Goal: Register for event/course

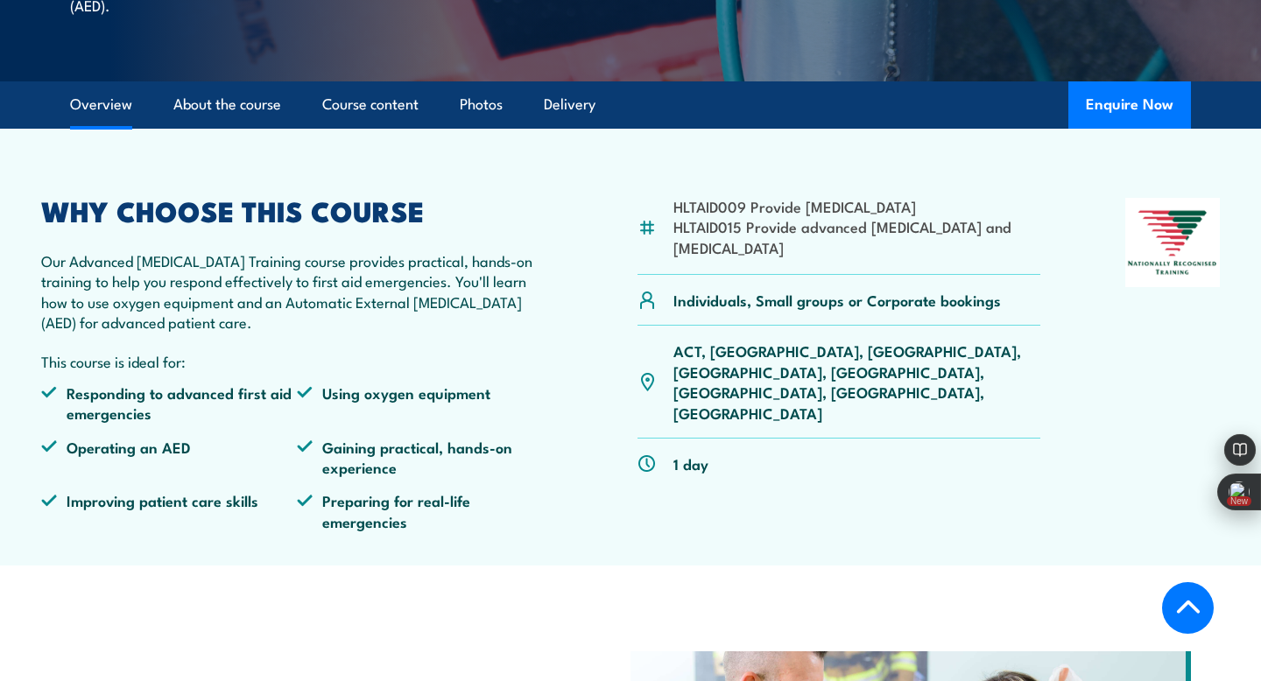
scroll to position [509, 0]
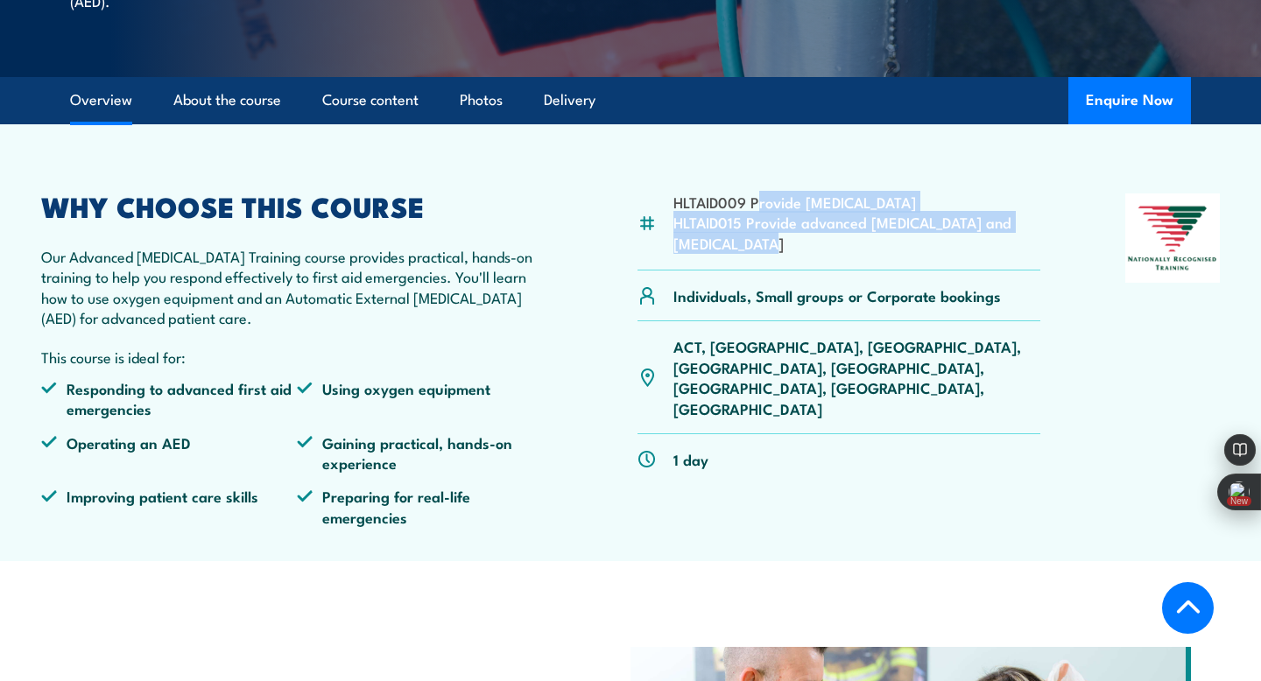
drag, startPoint x: 755, startPoint y: 225, endPoint x: 755, endPoint y: 156, distance: 69.2
click at [755, 156] on article "HLTAID009 Provide [MEDICAL_DATA] HLTAID015 Provide advanced [MEDICAL_DATA] and …" at bounding box center [631, 342] width 1226 height 437
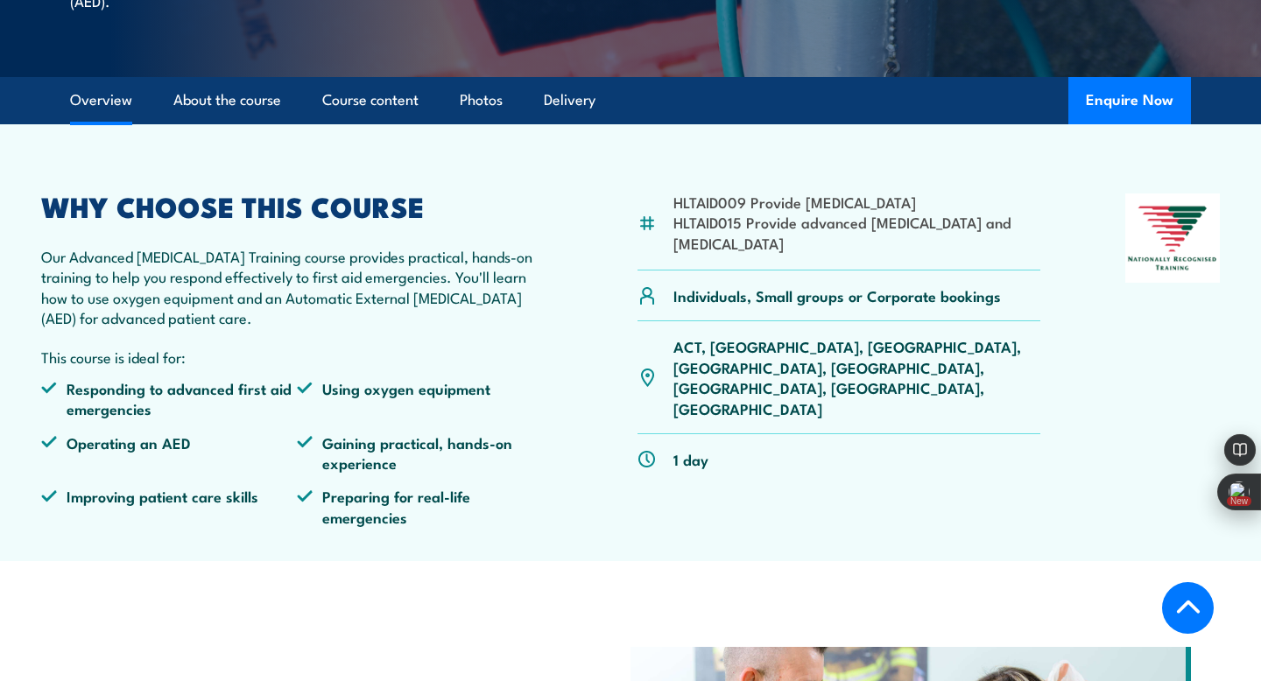
click at [364, 308] on div "WHY CHOOSE THIS COURSE Our Advanced [MEDICAL_DATA] Training course provides pra…" at bounding box center [296, 366] width 511 height 347
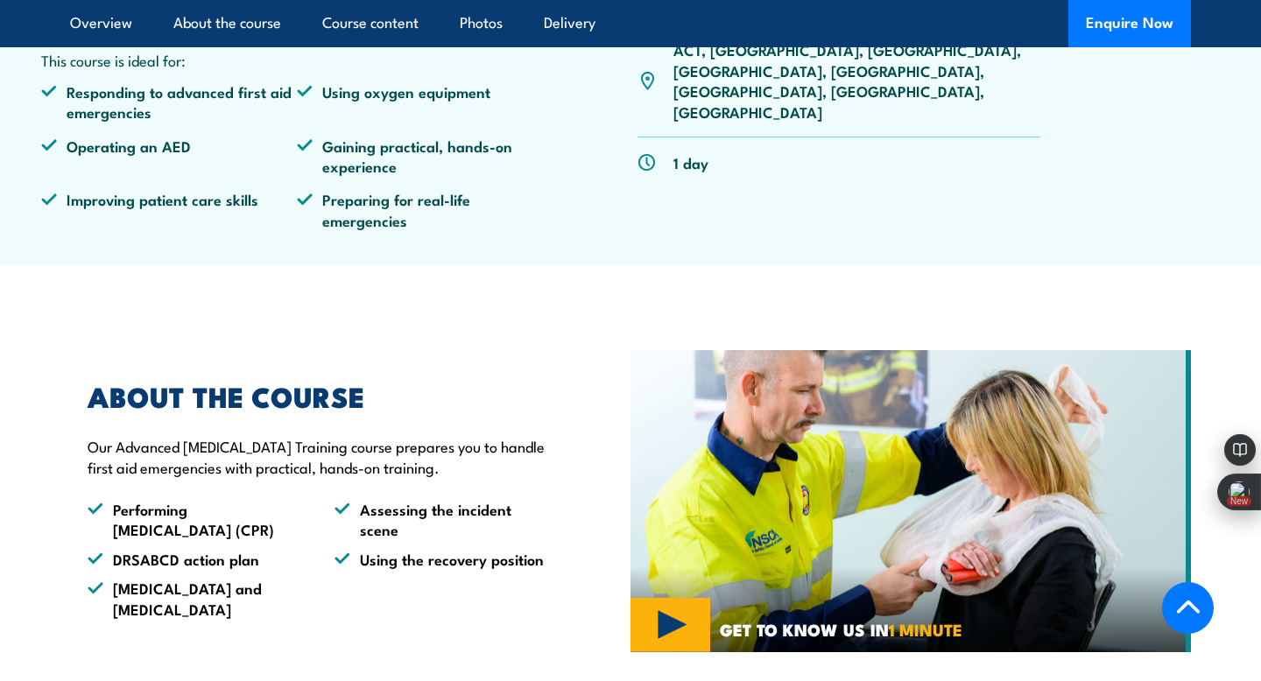
scroll to position [895, 0]
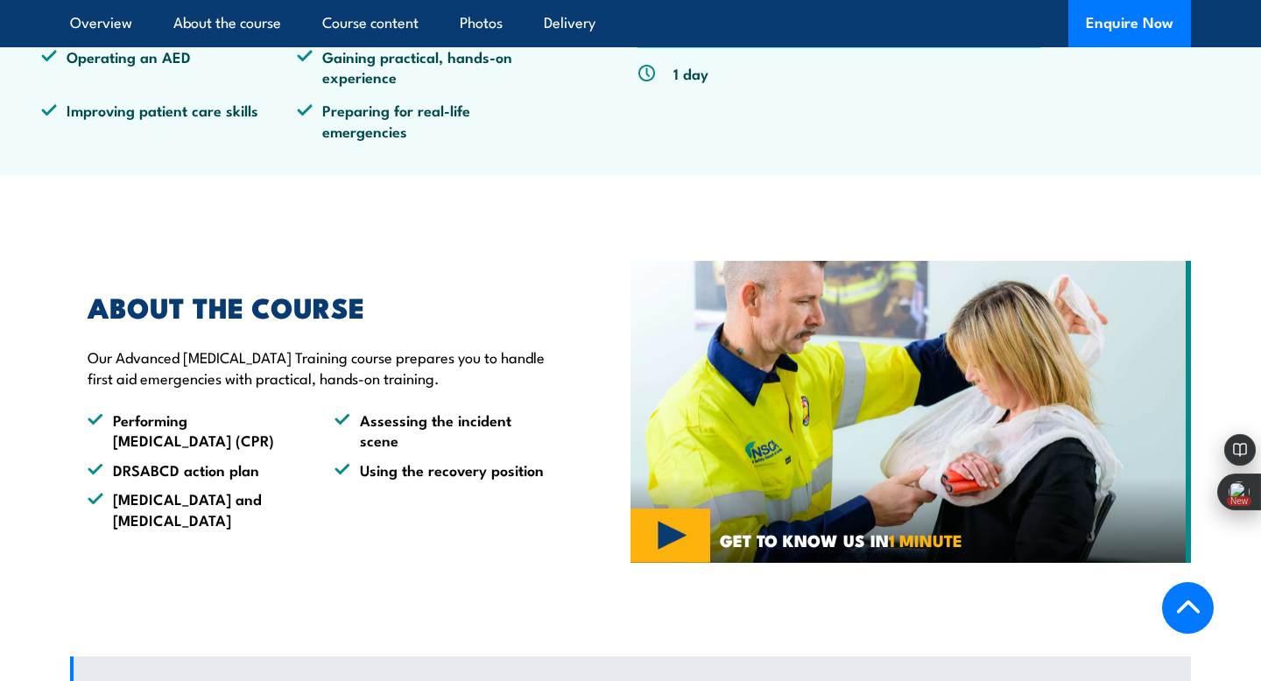
drag, startPoint x: 365, startPoint y: 308, endPoint x: 419, endPoint y: 496, distance: 194.8
click at [419, 496] on div "ABOUT THE COURSE Our Advanced [MEDICAL_DATA] Training course prepares you to ha…" at bounding box center [310, 412] width 480 height 236
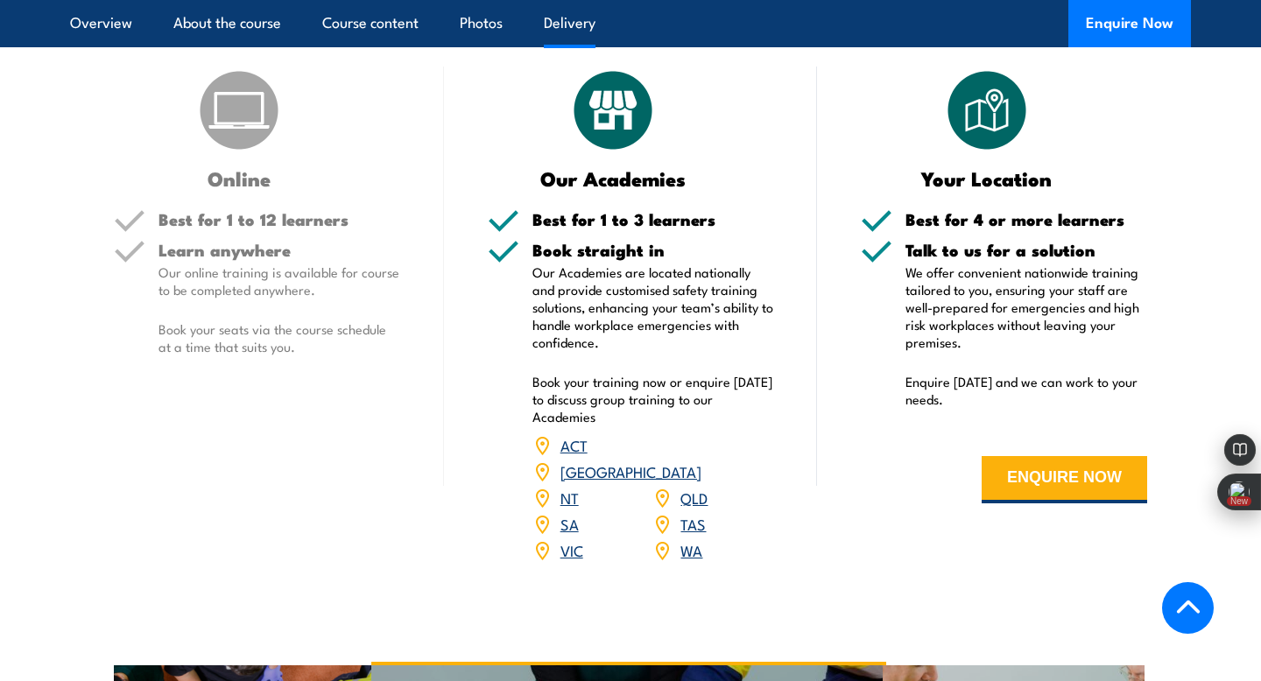
scroll to position [2208, 0]
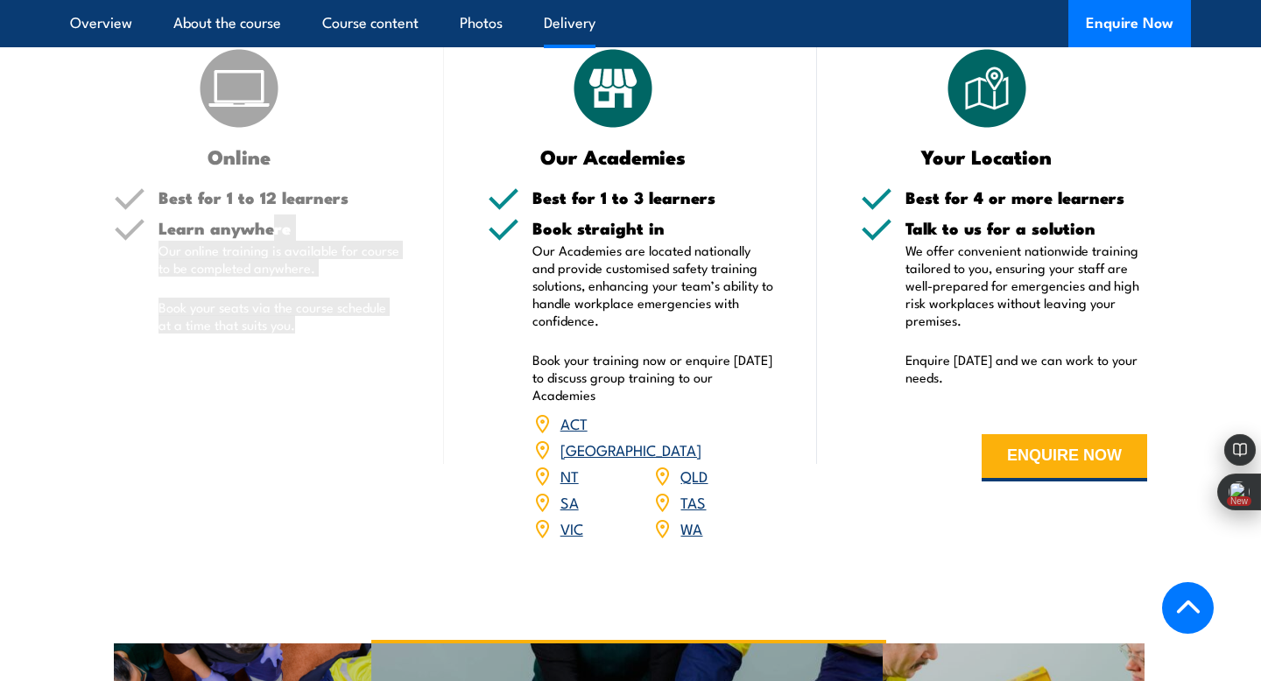
drag, startPoint x: 269, startPoint y: 236, endPoint x: 362, endPoint y: 334, distance: 135.0
click at [362, 333] on div "Learn anywhere Our online training is available for course to be completed anyw…" at bounding box center [279, 291] width 242 height 143
click at [362, 334] on div "Learn anywhere Our online training is available for course to be completed anyw…" at bounding box center [279, 291] width 242 height 143
drag, startPoint x: 362, startPoint y: 334, endPoint x: 355, endPoint y: 193, distance: 141.2
click at [355, 193] on div "Best for 1 to 12 learners Learn anywhere Our online training is available for c…" at bounding box center [257, 275] width 286 height 173
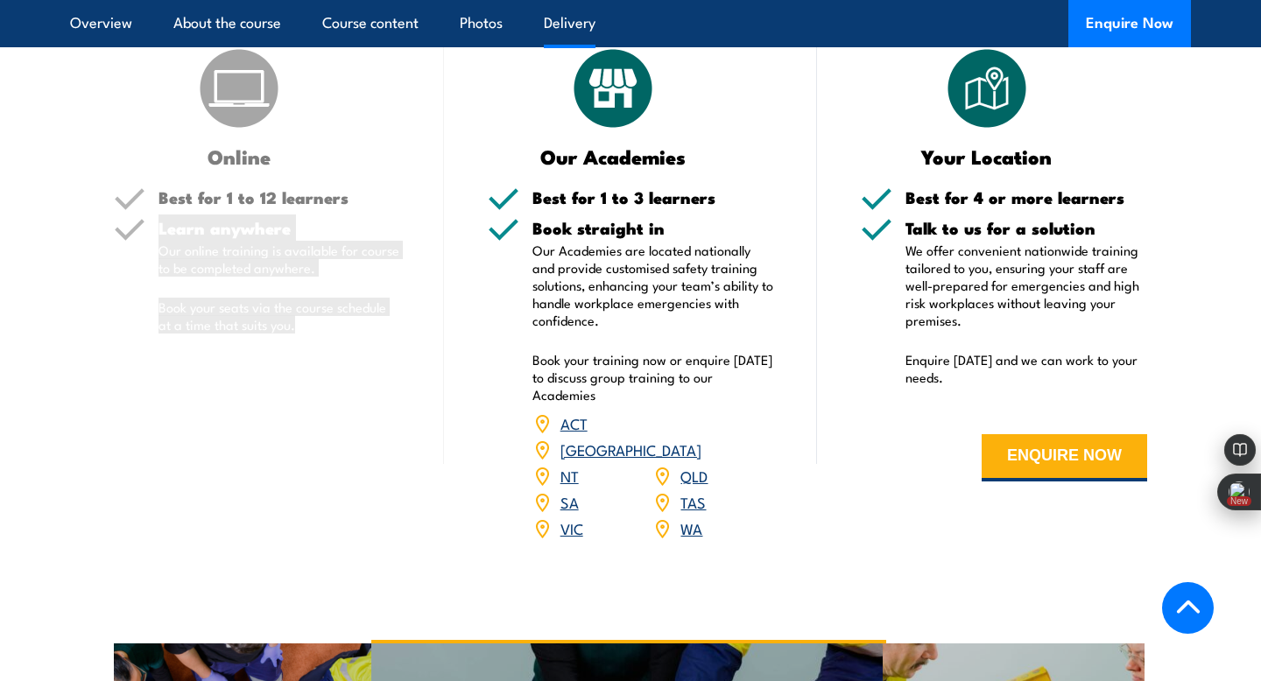
click at [355, 193] on h5 "Best for 1 to 12 learners" at bounding box center [279, 197] width 242 height 17
drag, startPoint x: 355, startPoint y: 193, endPoint x: 356, endPoint y: 365, distance: 172.5
click at [356, 365] on div "Online Best for 1 to 12 learners Learn anywhere Our online training is availabl…" at bounding box center [257, 304] width 374 height 519
click at [574, 295] on p "Our Academies are located nationally and provide customised safety training sol…" at bounding box center [653, 286] width 242 height 88
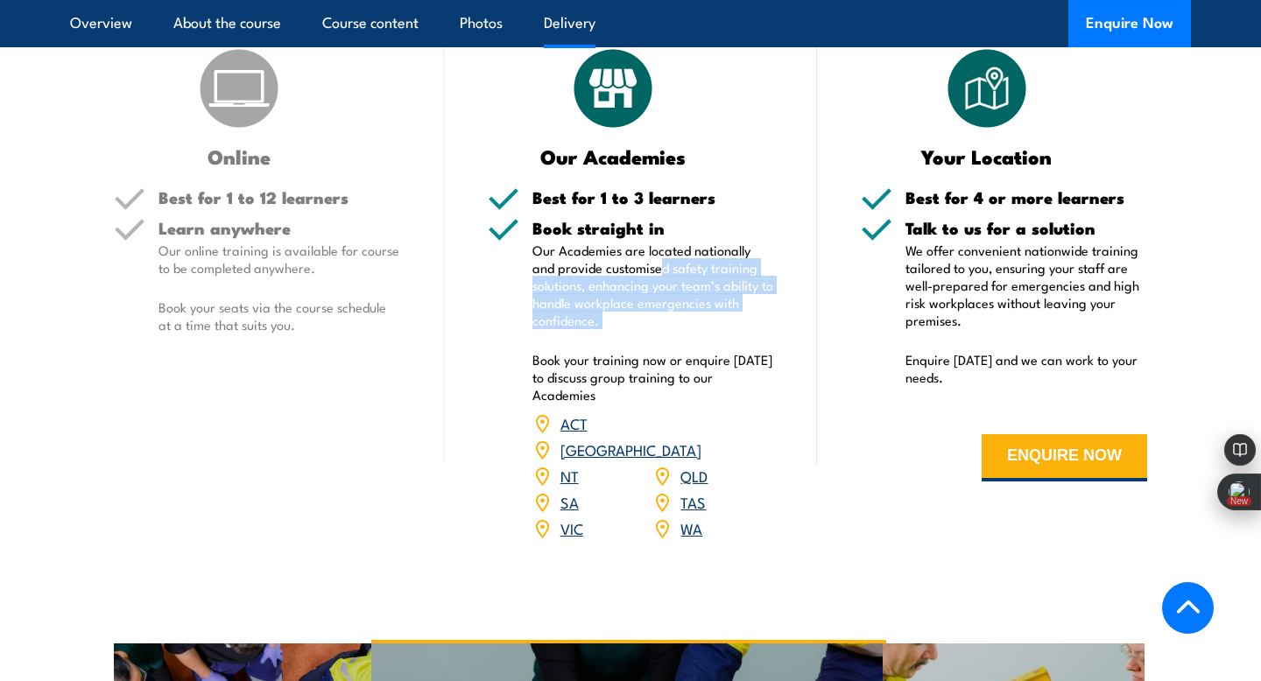
drag, startPoint x: 635, startPoint y: 333, endPoint x: 637, endPoint y: 273, distance: 59.6
click at [637, 273] on div "Book straight in Our Academies are located nationally and provide customised sa…" at bounding box center [653, 392] width 242 height 344
click at [637, 273] on p "Our Academies are located nationally and provide customised safety training sol…" at bounding box center [653, 286] width 242 height 88
drag, startPoint x: 683, startPoint y: 229, endPoint x: 708, endPoint y: 324, distance: 98.8
click at [708, 324] on div "Book straight in Our Academies are located nationally and provide customised sa…" at bounding box center [653, 392] width 242 height 344
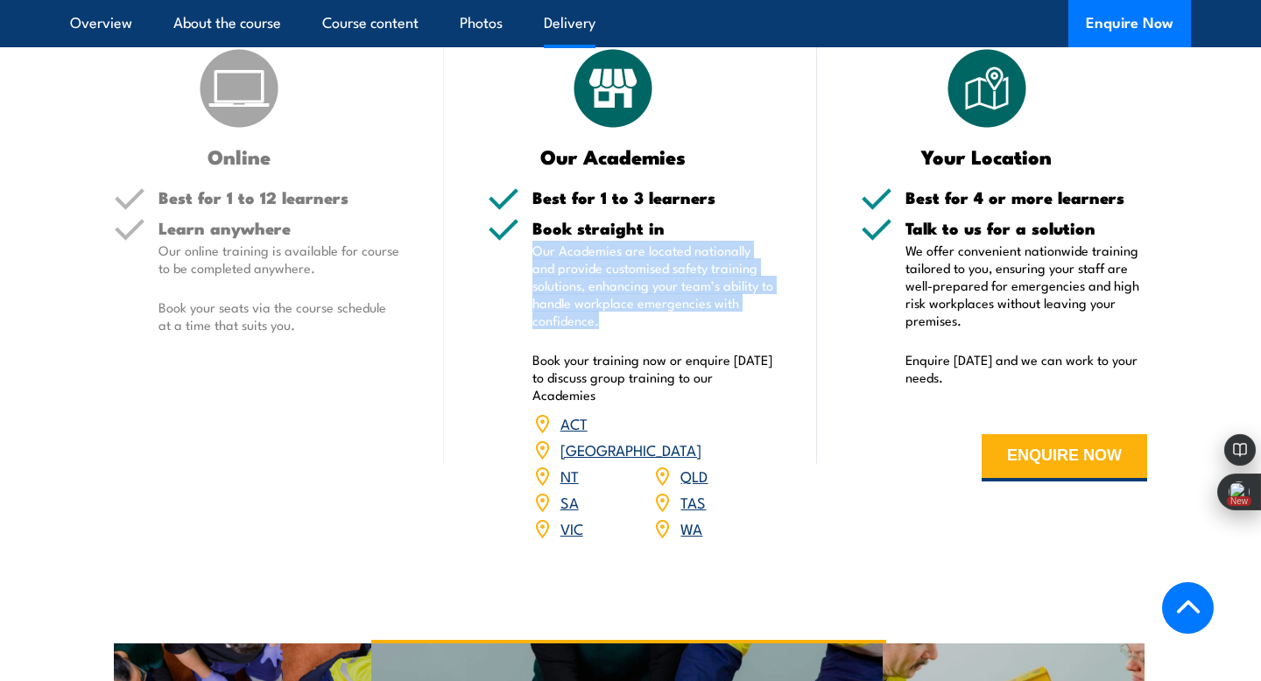
click at [708, 324] on p "Our Academies are located nationally and provide customised safety training sol…" at bounding box center [653, 286] width 242 height 88
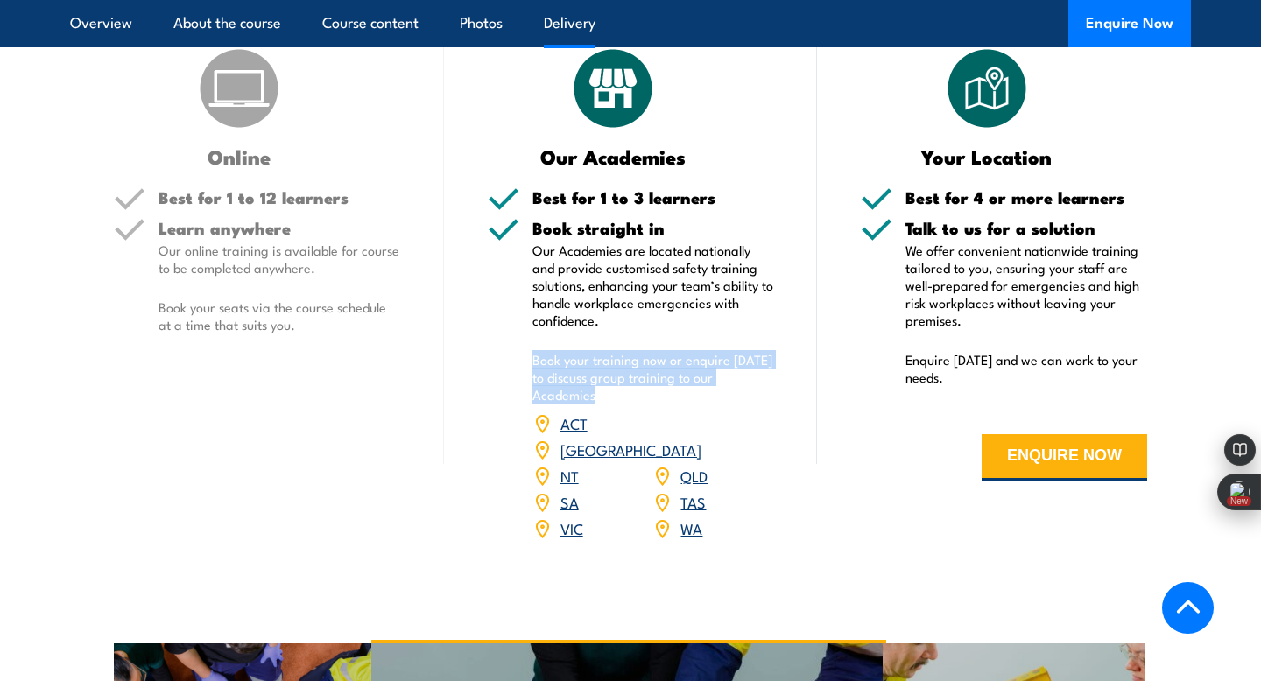
drag, startPoint x: 708, startPoint y: 324, endPoint x: 713, endPoint y: 398, distance: 74.6
click at [713, 398] on div "Book straight in Our Academies are located nationally and provide customised sa…" at bounding box center [653, 392] width 242 height 344
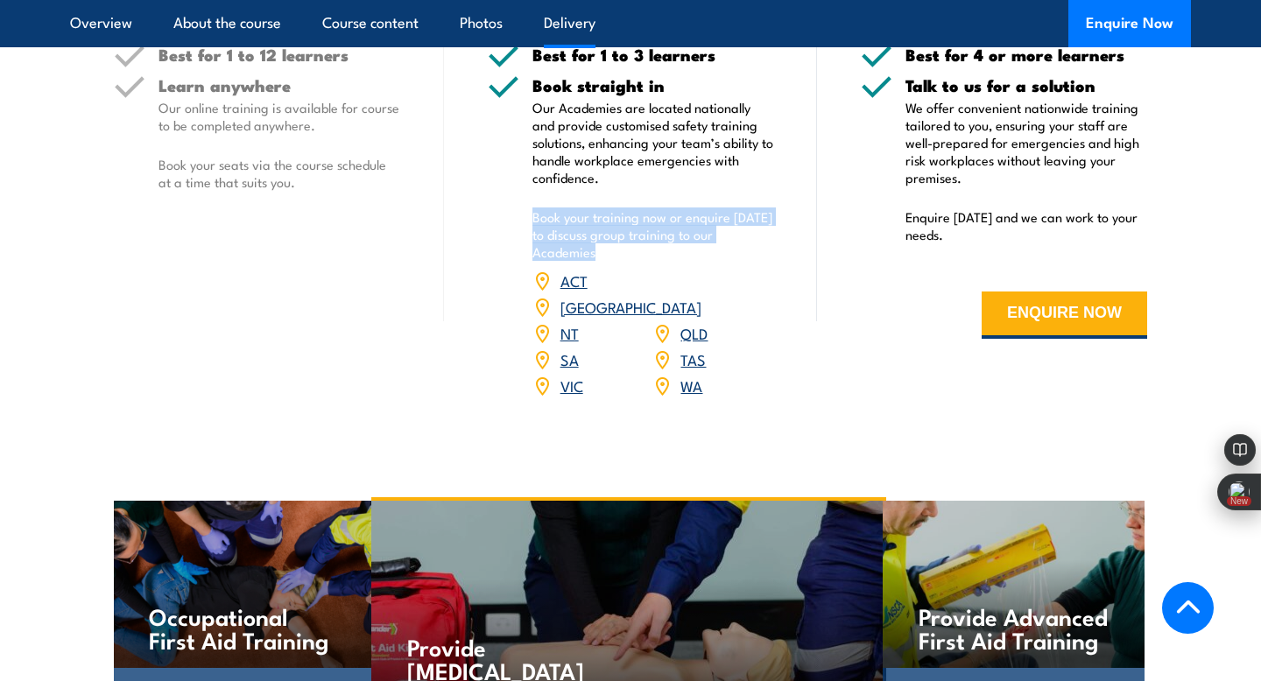
scroll to position [2350, 0]
click at [690, 376] on link "WA" at bounding box center [691, 386] width 22 height 21
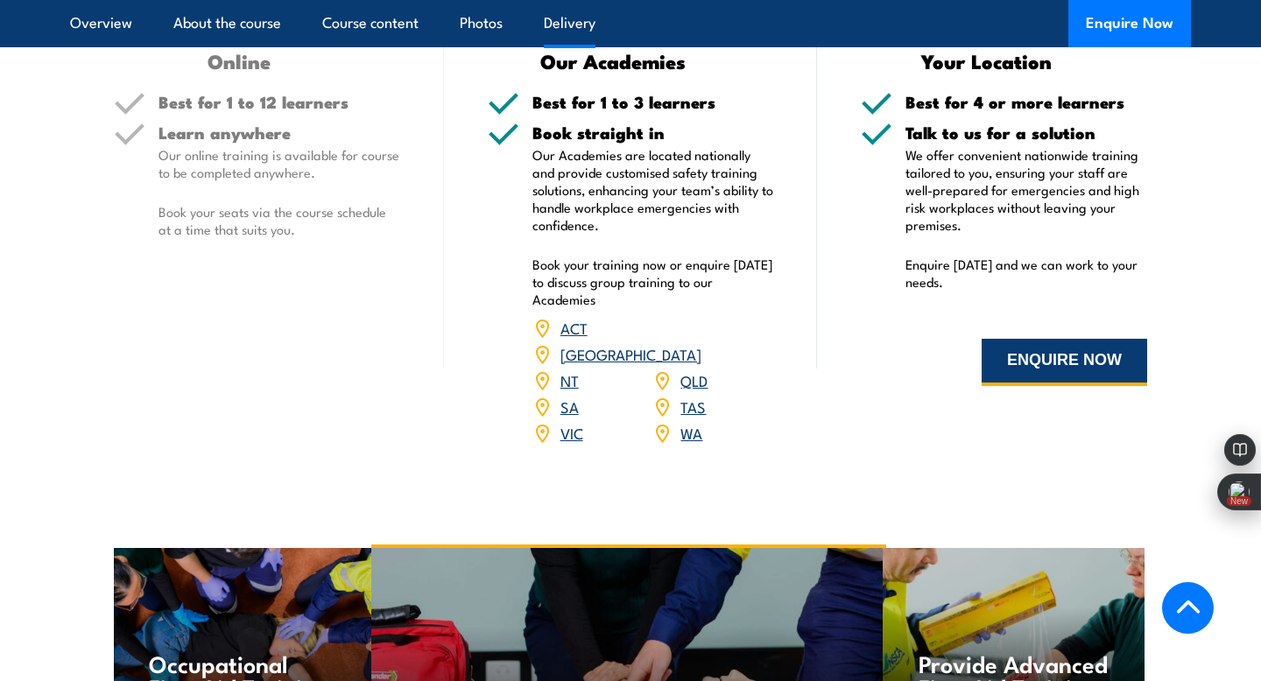
scroll to position [2308, 0]
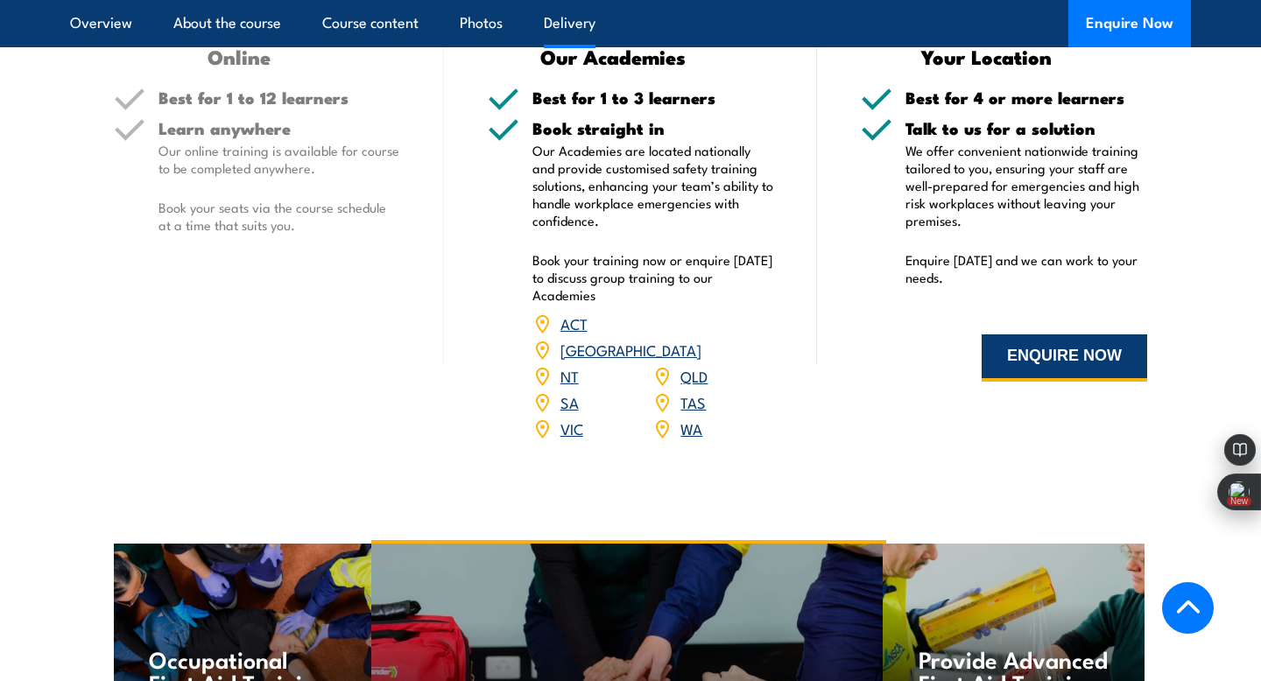
click at [1086, 357] on button "ENQUIRE NOW" at bounding box center [1063, 357] width 165 height 47
click at [1079, 356] on button "ENQUIRE NOW" at bounding box center [1063, 357] width 165 height 47
